Goal: Transaction & Acquisition: Download file/media

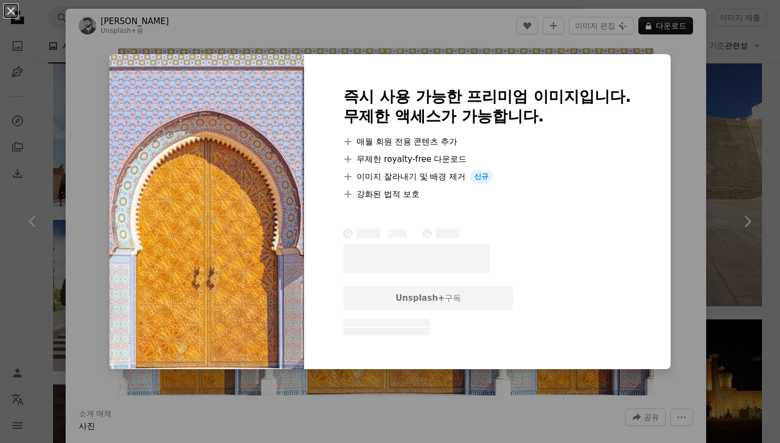
scroll to position [6834, 0]
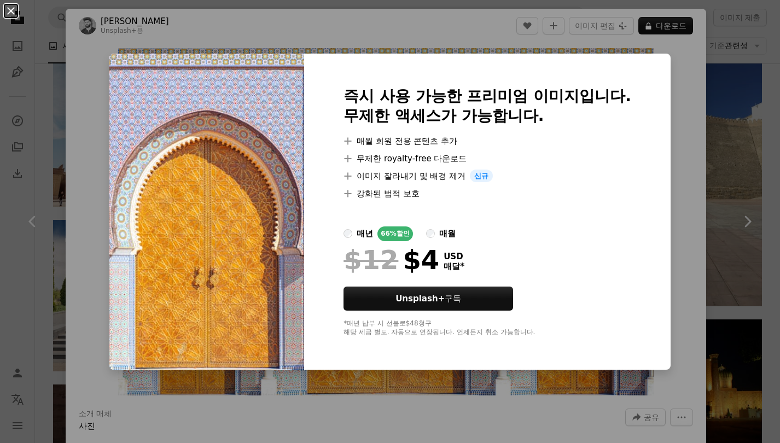
click at [8, 15] on button "An X shape" at bounding box center [10, 10] width 13 height 13
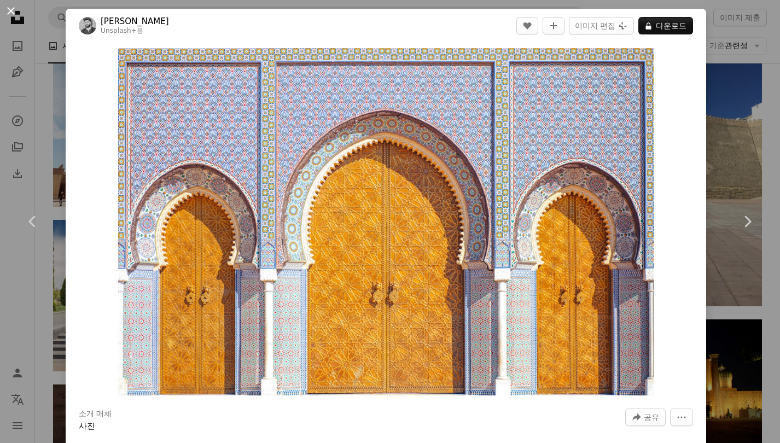
click at [13, 17] on button "An X shape" at bounding box center [10, 10] width 13 height 13
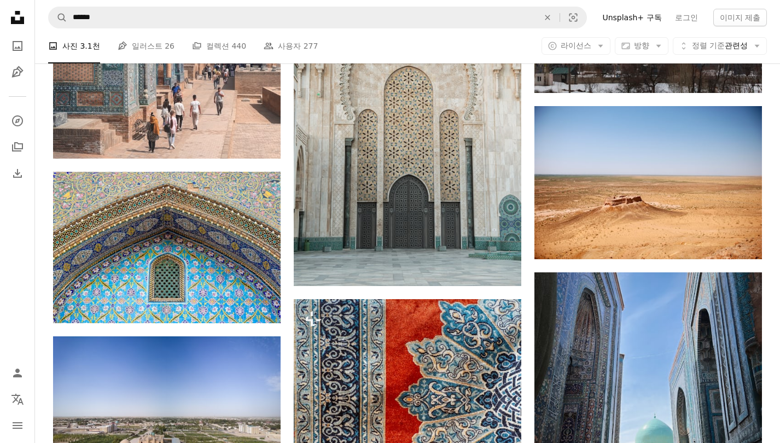
scroll to position [8180, 0]
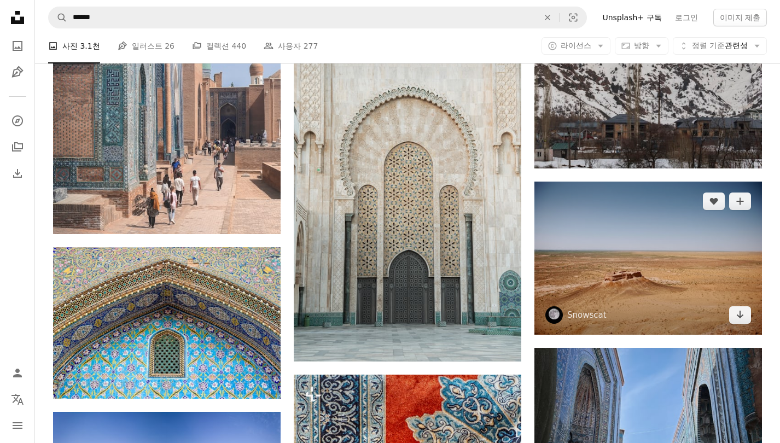
click at [685, 235] on img at bounding box center [647, 258] width 227 height 153
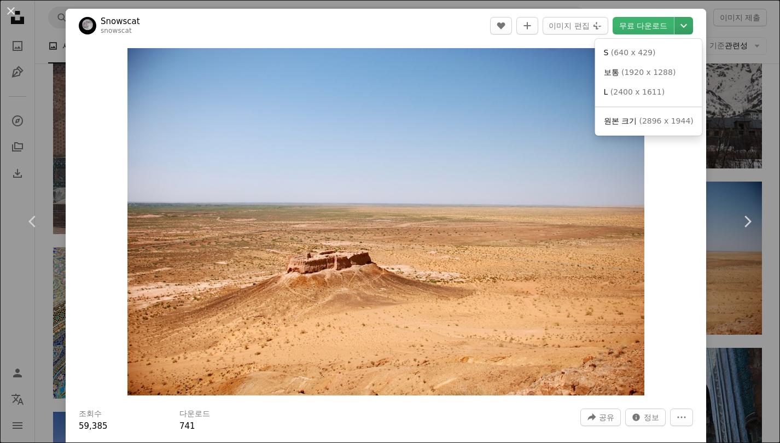
click at [689, 29] on icon "Chevron down" at bounding box center [683, 25] width 17 height 13
click at [655, 77] on span "보통 ( 1920 x 1288 )" at bounding box center [640, 72] width 72 height 11
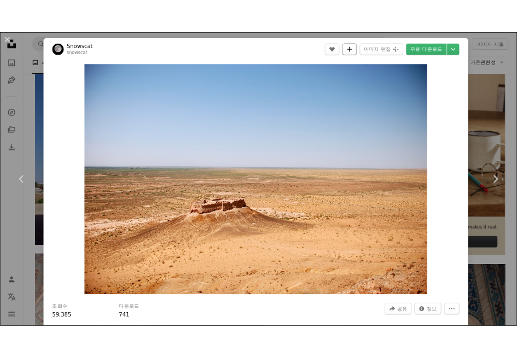
scroll to position [6870, 0]
